Goal: Find specific page/section

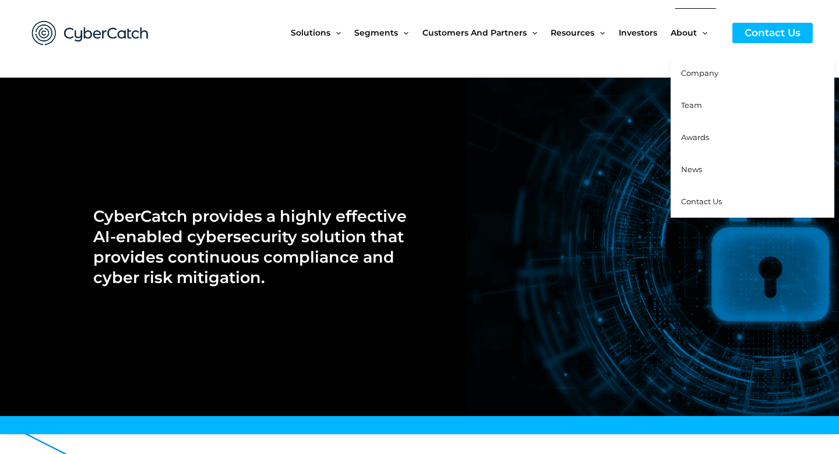
click at [697, 103] on span "Team" at bounding box center [691, 104] width 21 height 9
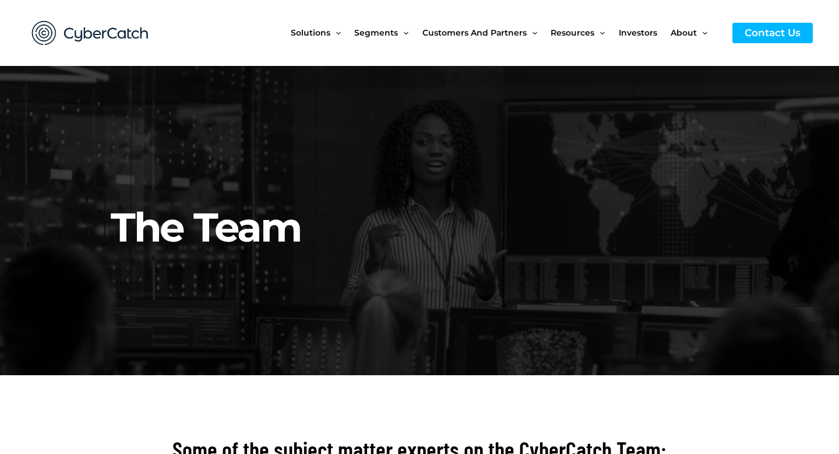
click at [102, 27] on img at bounding box center [90, 33] width 140 height 48
